Goal: Check status: Check status

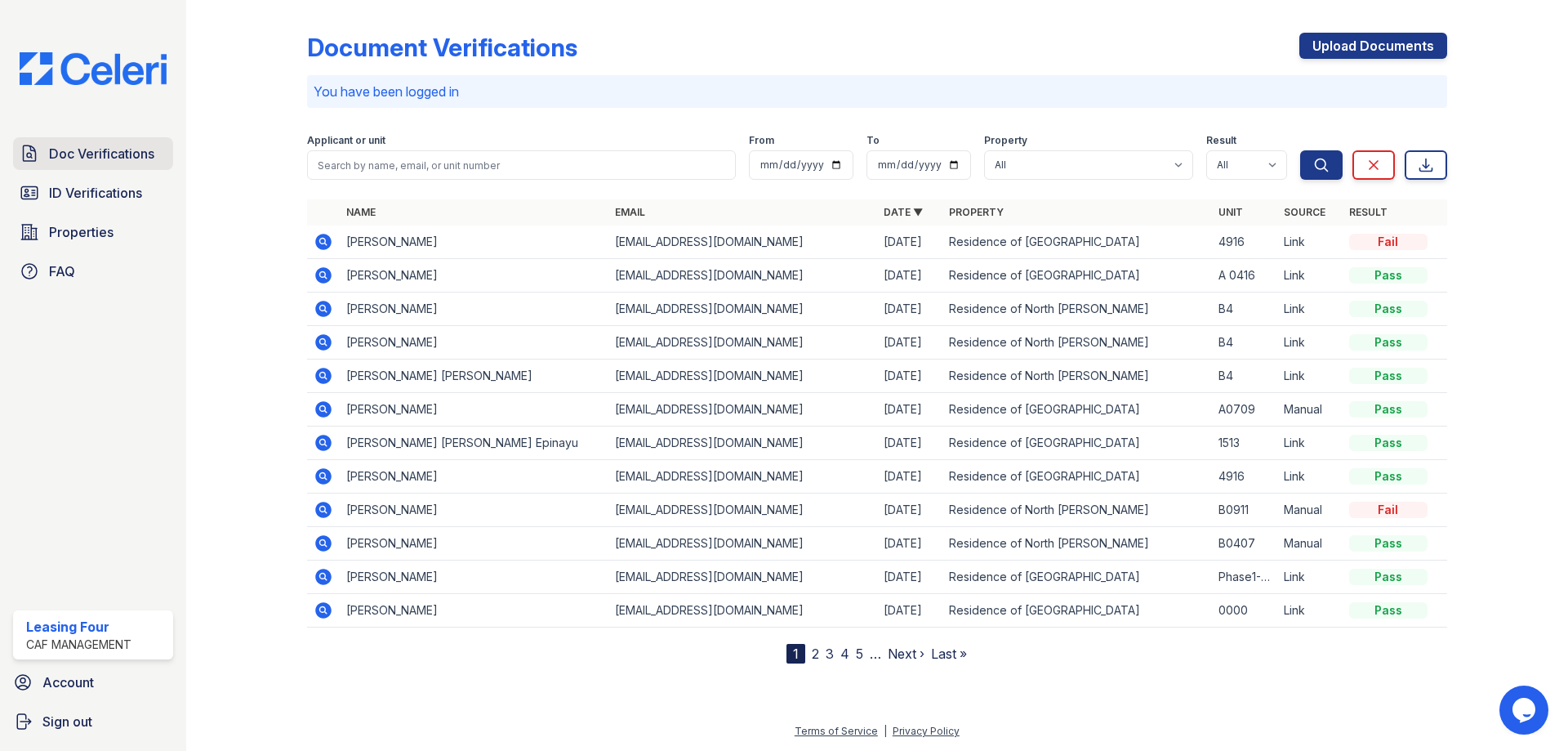
click at [110, 150] on span "Doc Verifications" at bounding box center [101, 153] width 105 height 20
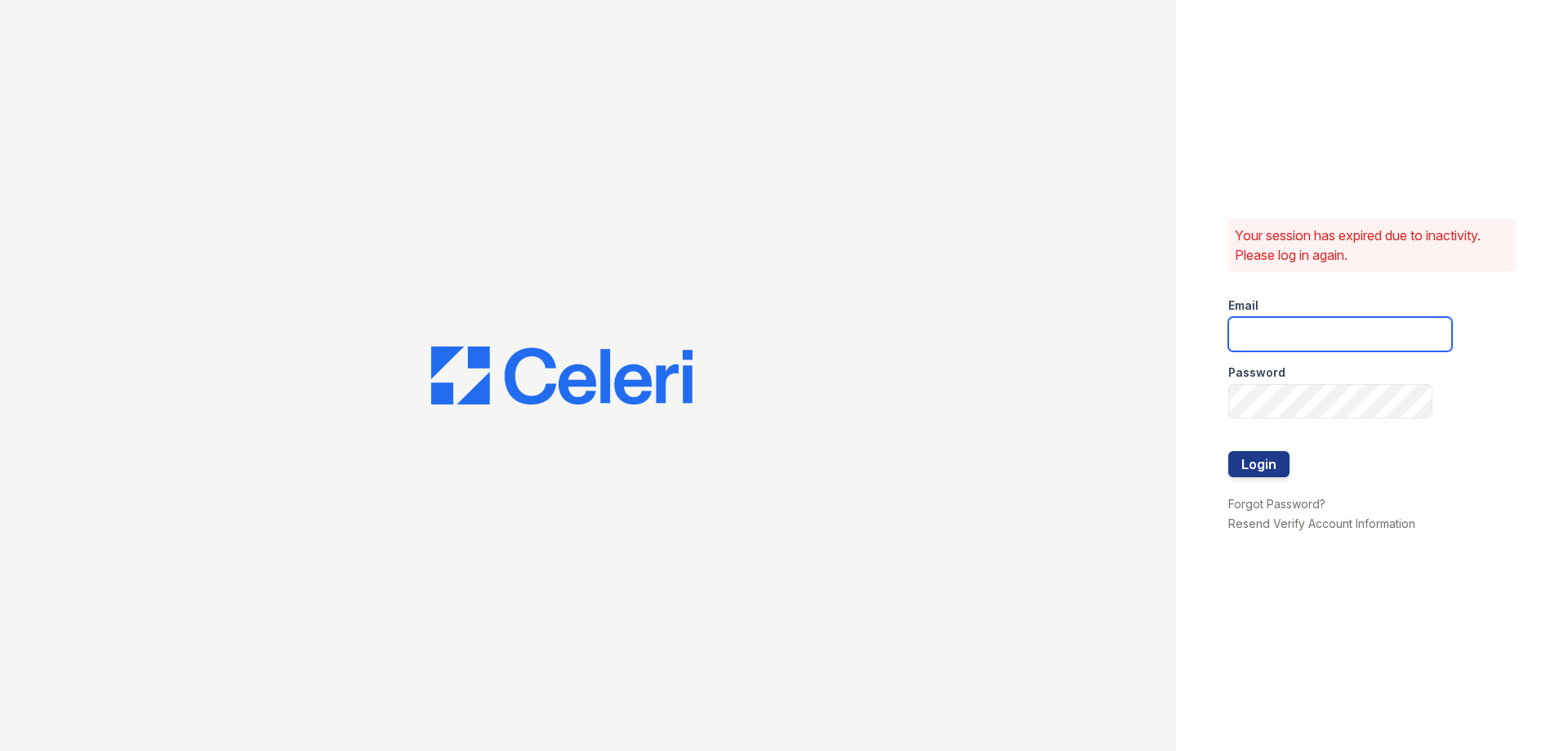
type input "residence4@cafmanagement.com"
click at [1260, 463] on button "Login" at bounding box center [1259, 463] width 61 height 26
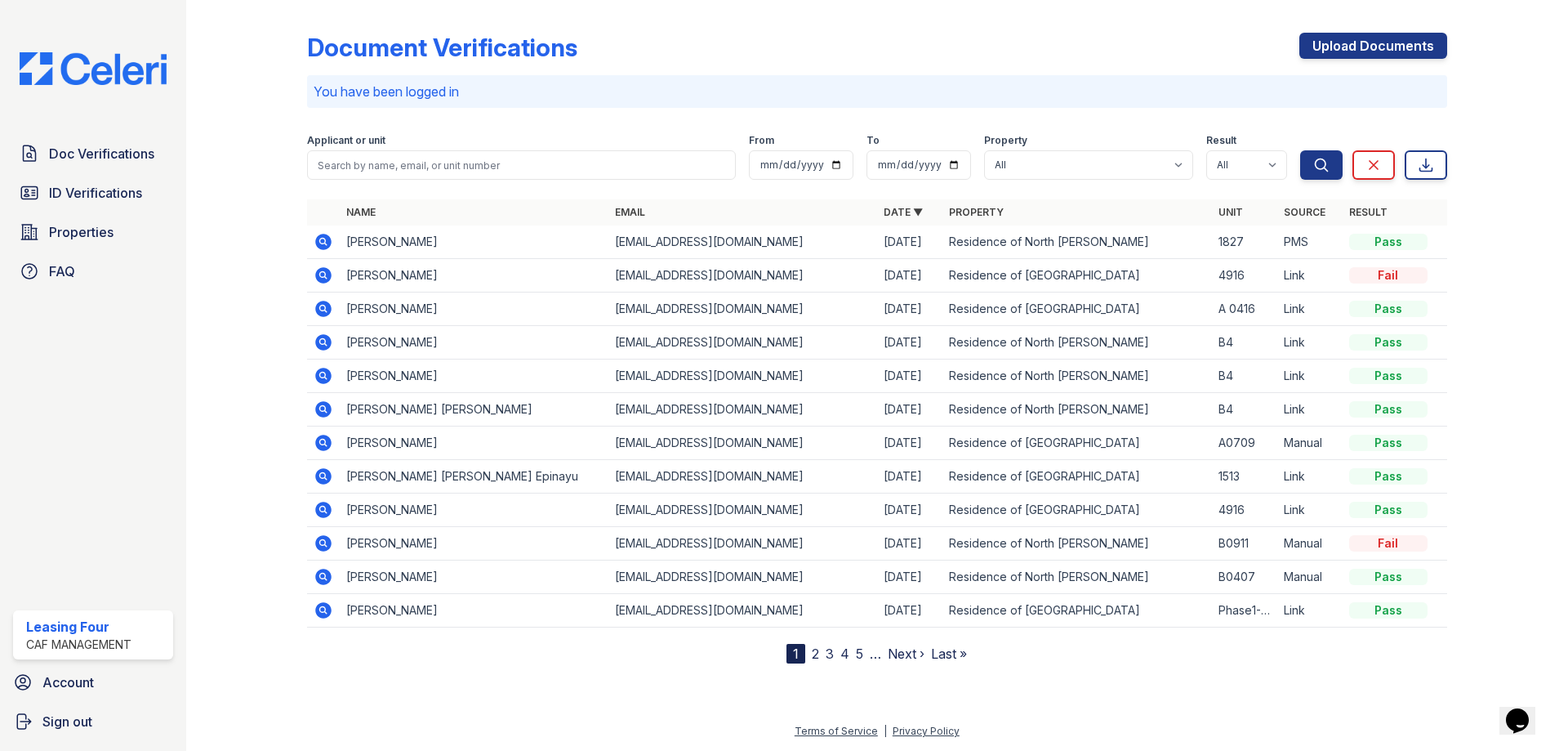
click at [321, 236] on icon at bounding box center [323, 242] width 17 height 17
